Goal: Task Accomplishment & Management: Use online tool/utility

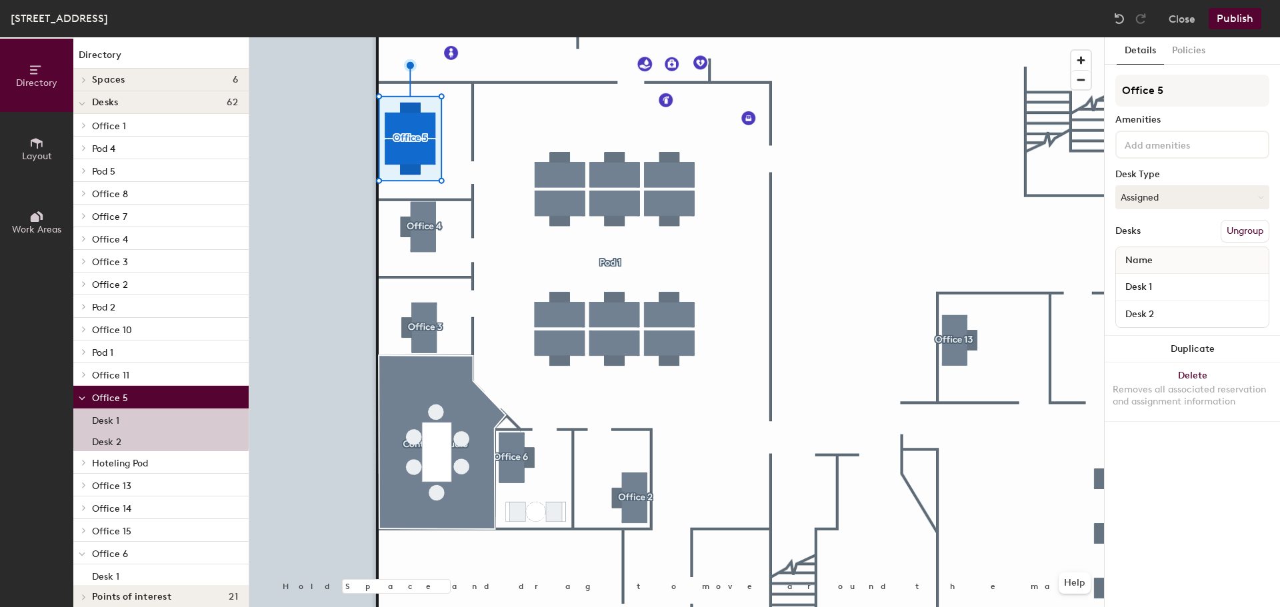
click at [1262, 237] on button "Ungroup" at bounding box center [1244, 231] width 49 height 23
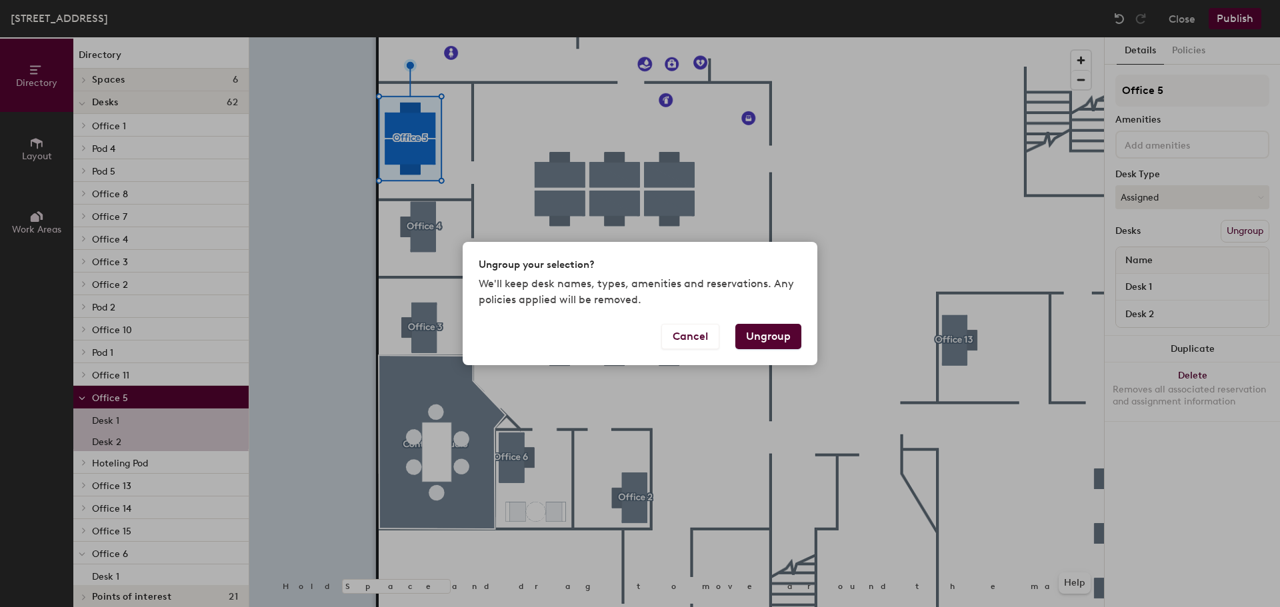
click at [773, 336] on button "Ungroup" at bounding box center [768, 336] width 66 height 25
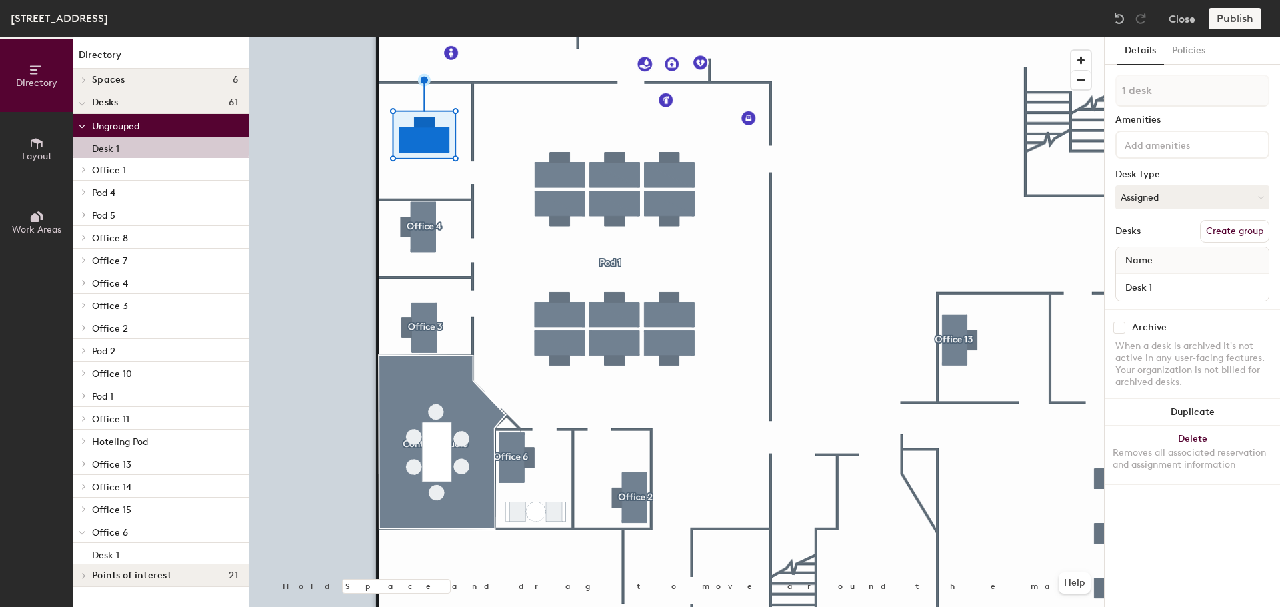
click at [1229, 229] on button "Create group" at bounding box center [1234, 231] width 69 height 23
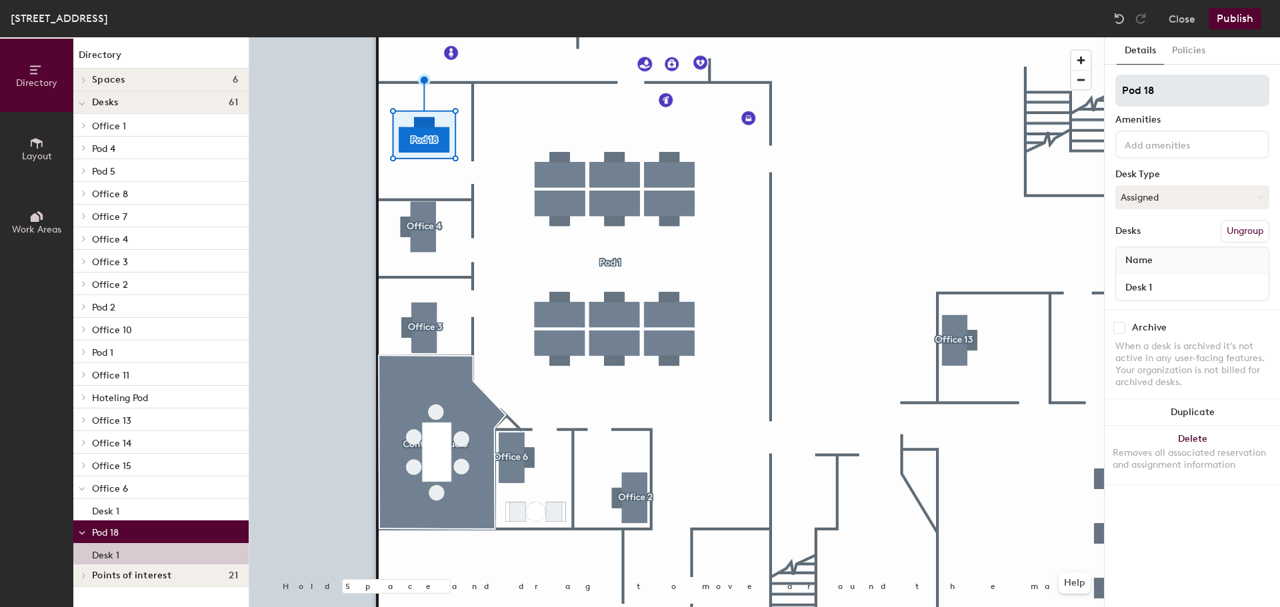
click at [903, 94] on div "Directory Layout Work Areas Directory Spaces 6 Content Studio Jelly Meeting 1A …" at bounding box center [640, 322] width 1280 height 570
type input "Office 5"
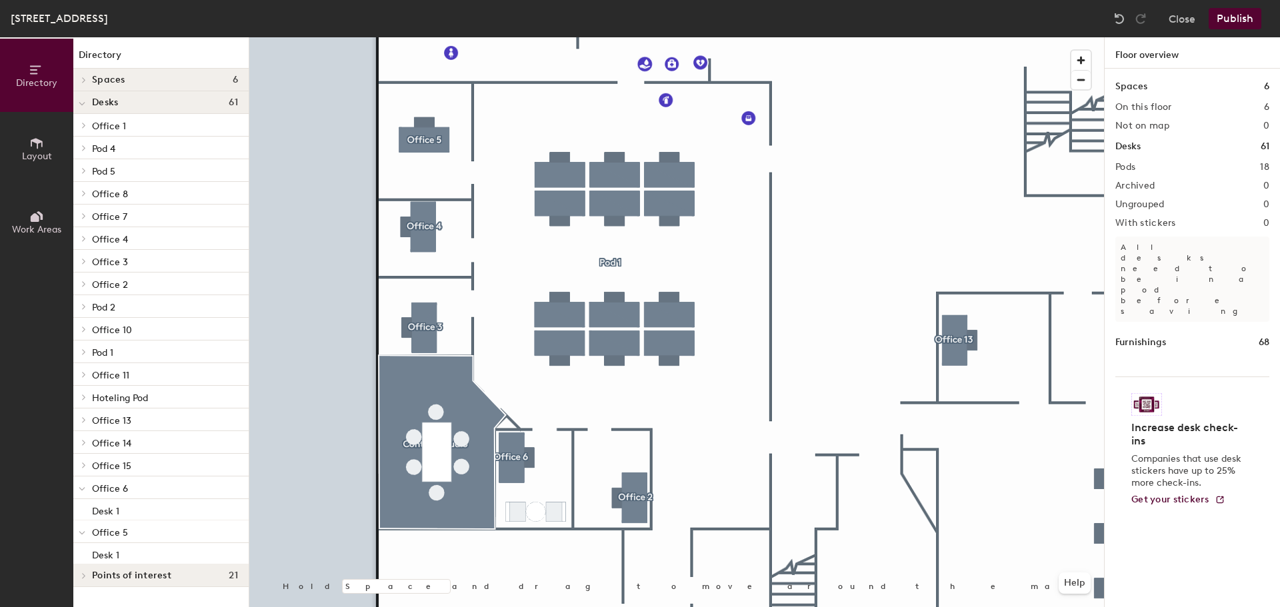
click at [41, 157] on span "Layout" at bounding box center [37, 156] width 30 height 11
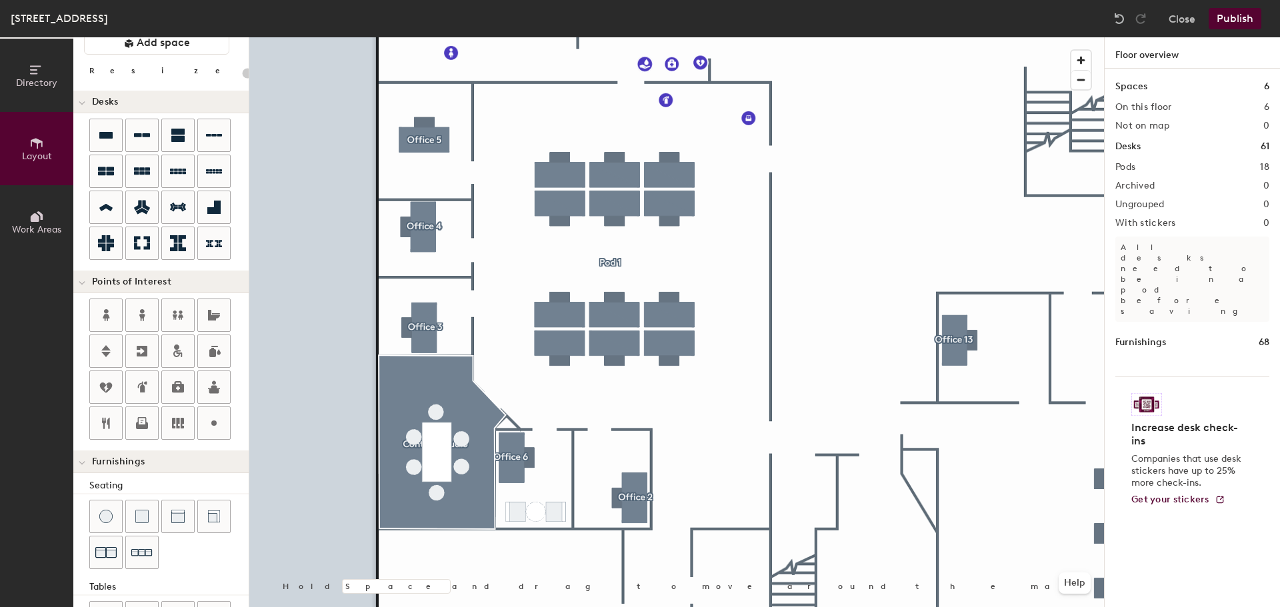
scroll to position [67, 0]
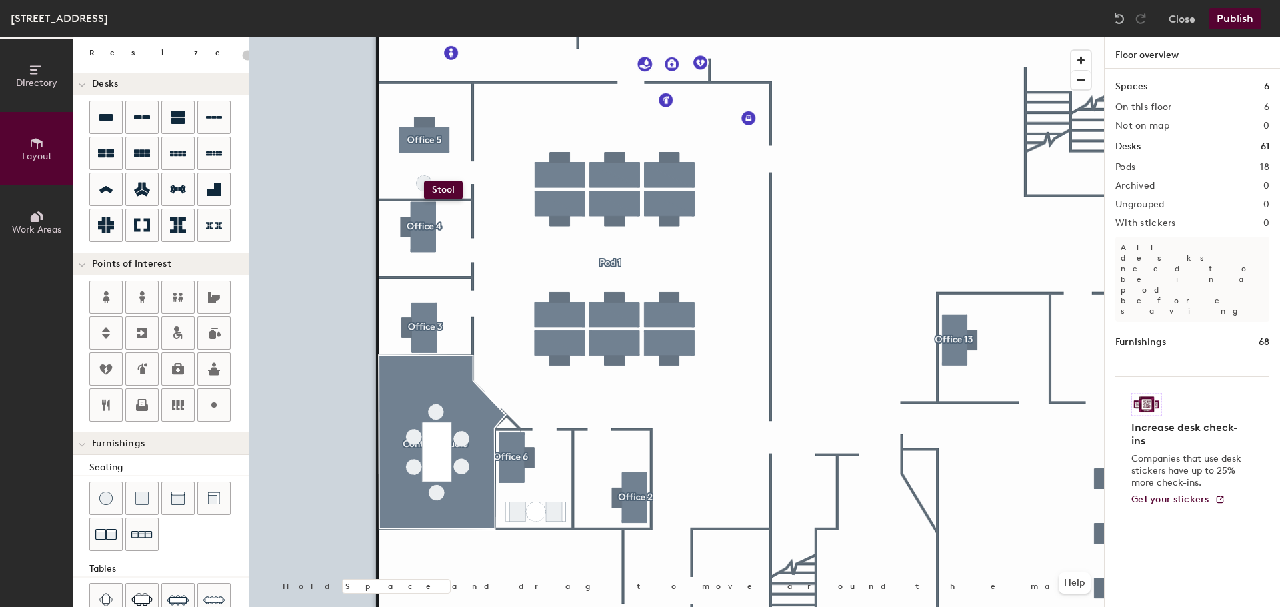
click at [424, 181] on div "Directory Layout Work Areas Layout Add space Resize Desks Points of Interest Fu…" at bounding box center [640, 322] width 1280 height 570
click at [242, 55] on input "range" at bounding box center [242, 55] width 0 height 11
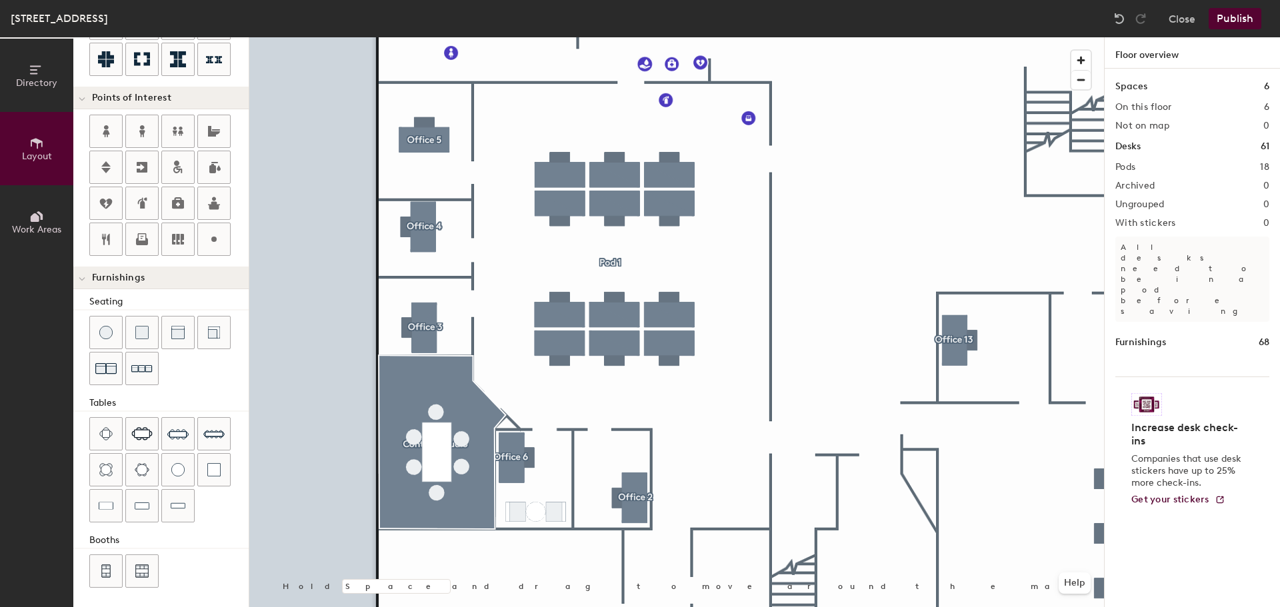
scroll to position [235, 0]
click at [169, 469] on div at bounding box center [178, 468] width 32 height 32
click at [171, 327] on div at bounding box center [178, 331] width 32 height 32
drag, startPoint x: 169, startPoint y: 333, endPoint x: 245, endPoint y: 311, distance: 79.1
click at [170, 332] on div at bounding box center [178, 331] width 32 height 32
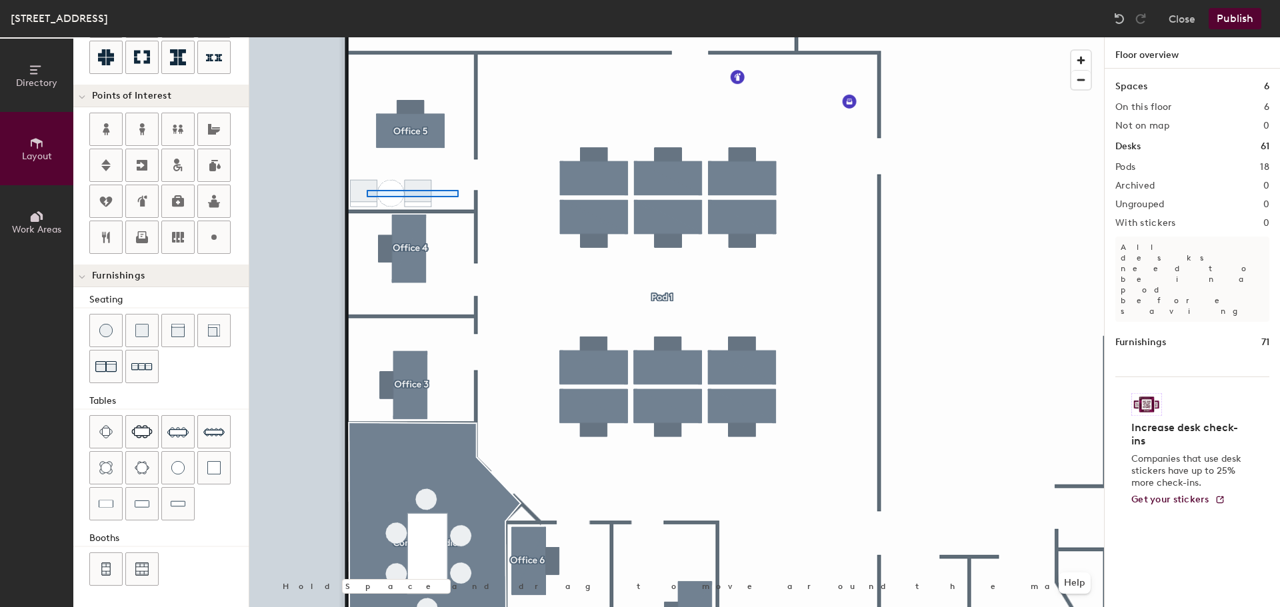
click at [367, 37] on div at bounding box center [676, 37] width 855 height 0
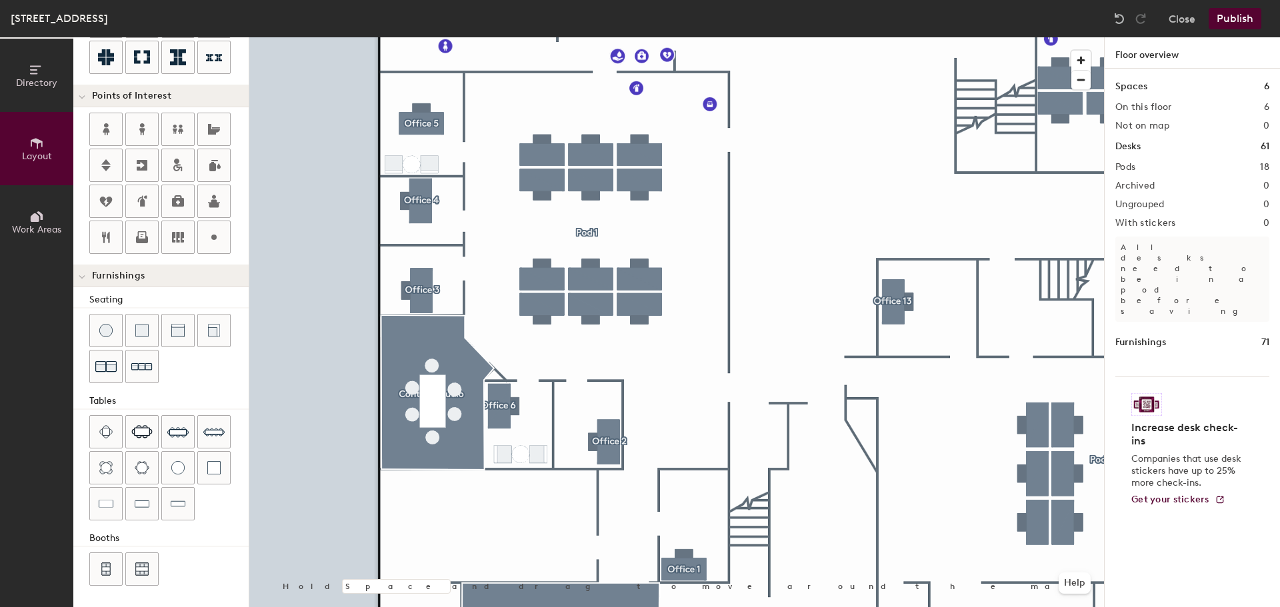
click at [775, 37] on div at bounding box center [676, 37] width 855 height 0
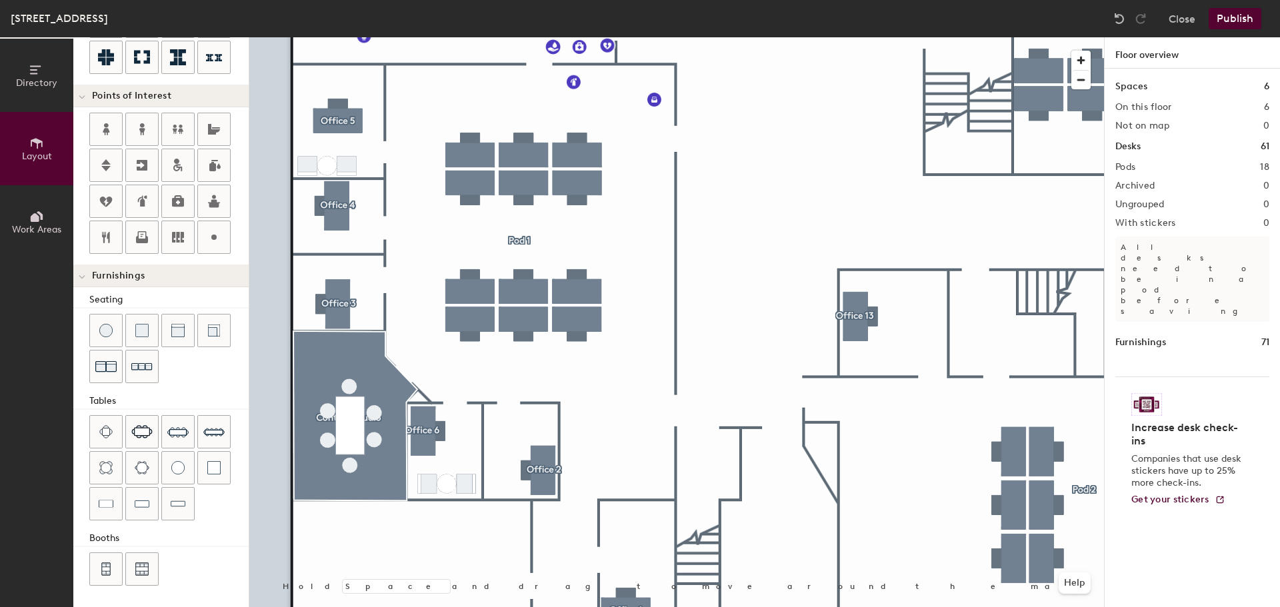
click at [1245, 15] on button "Publish" at bounding box center [1234, 18] width 53 height 21
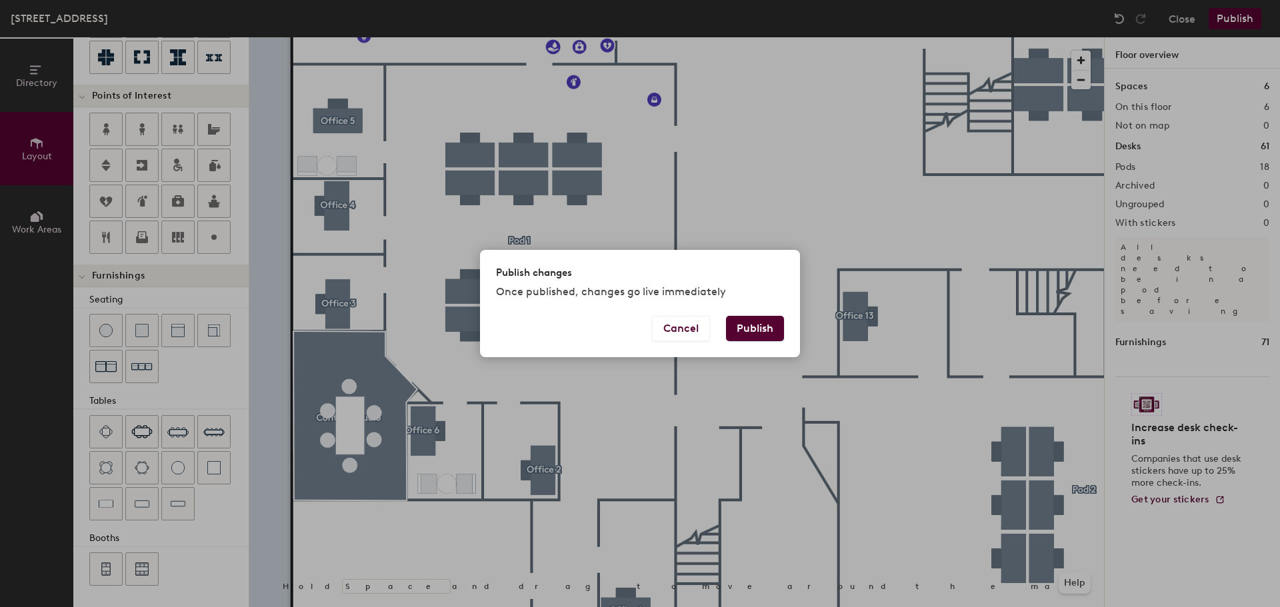
click at [758, 327] on button "Publish" at bounding box center [755, 328] width 58 height 25
type input "20"
